Goal: Book appointment/travel/reservation

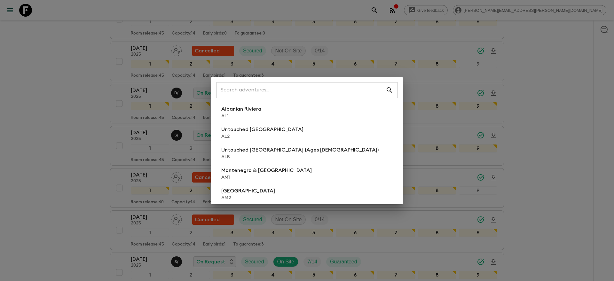
scroll to position [252, 0]
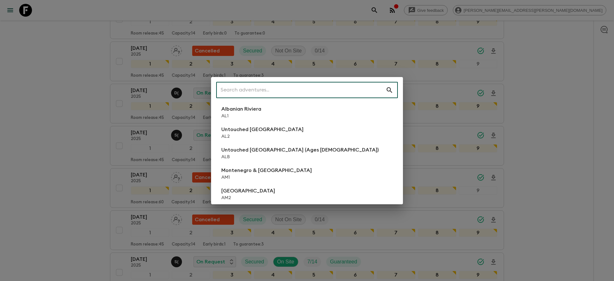
click at [339, 89] on input "text" at bounding box center [301, 90] width 170 height 18
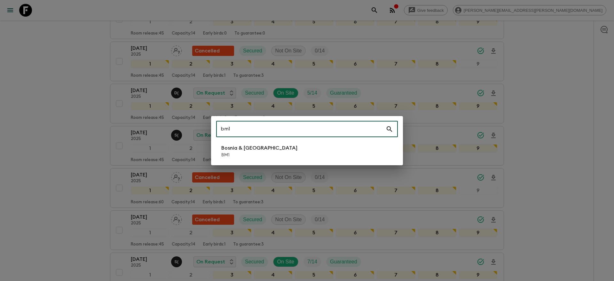
click at [279, 130] on input "bm1" at bounding box center [301, 129] width 170 height 18
type input "fi1"
click at [349, 158] on li "Finland's Secret Island FI1" at bounding box center [307, 151] width 182 height 18
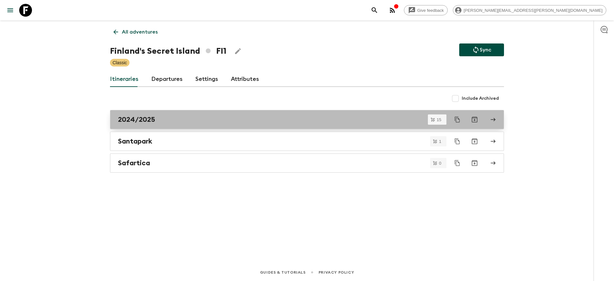
click at [344, 122] on div "2024/2025" at bounding box center [301, 120] width 366 height 8
